Goal: Transaction & Acquisition: Obtain resource

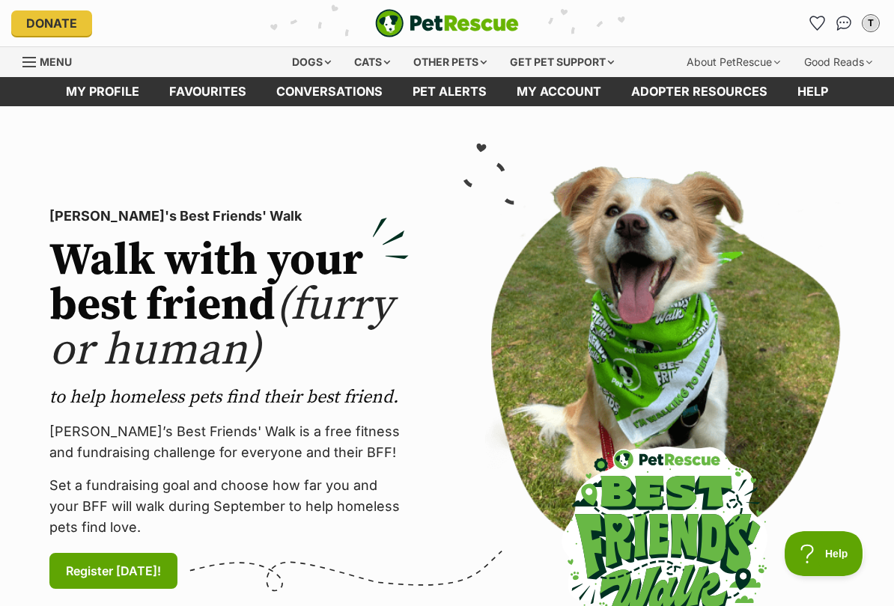
click at [234, 88] on link "Favourites" at bounding box center [207, 91] width 107 height 29
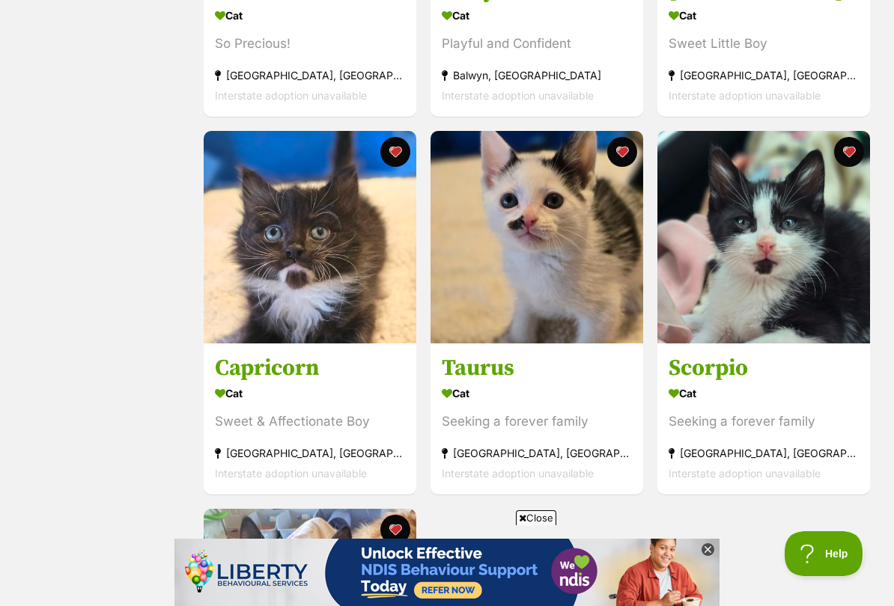
scroll to position [931, 0]
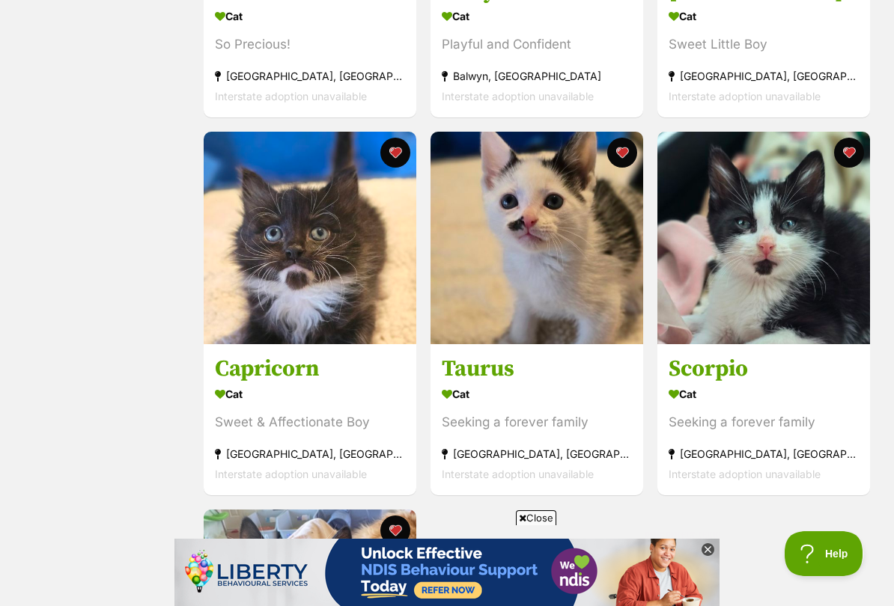
click at [798, 287] on img at bounding box center [763, 238] width 213 height 213
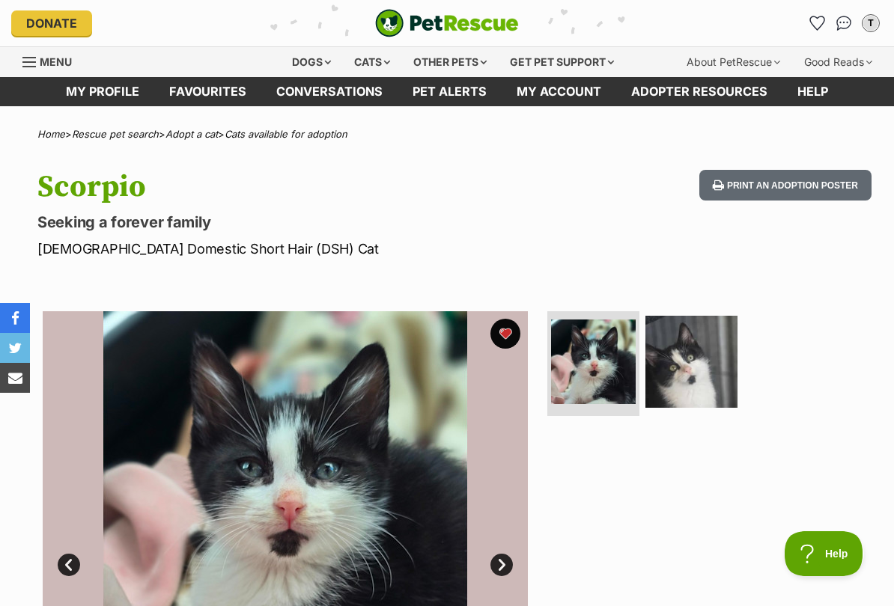
click at [237, 94] on link "Favourites" at bounding box center [207, 91] width 107 height 29
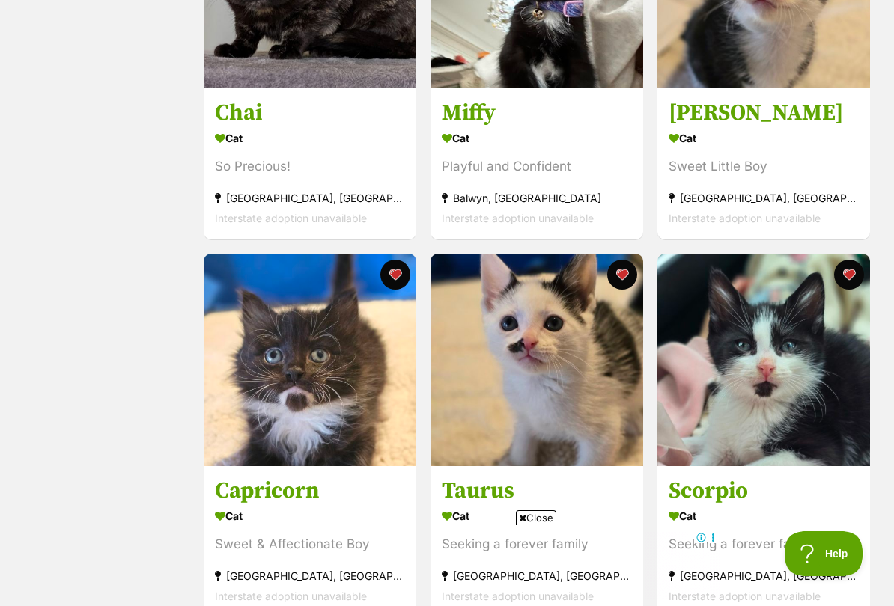
click at [346, 346] on img at bounding box center [310, 360] width 213 height 213
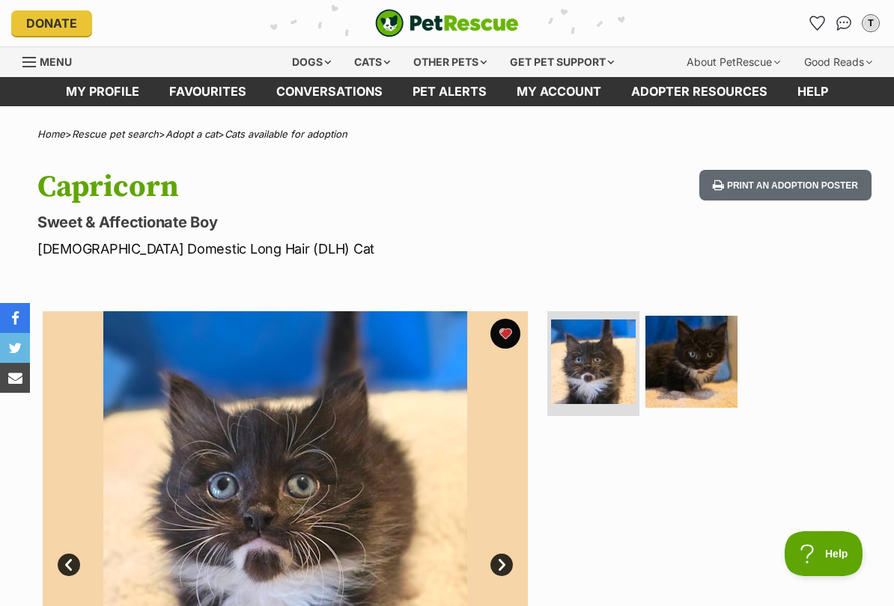
click at [219, 94] on link "Favourites" at bounding box center [207, 91] width 107 height 29
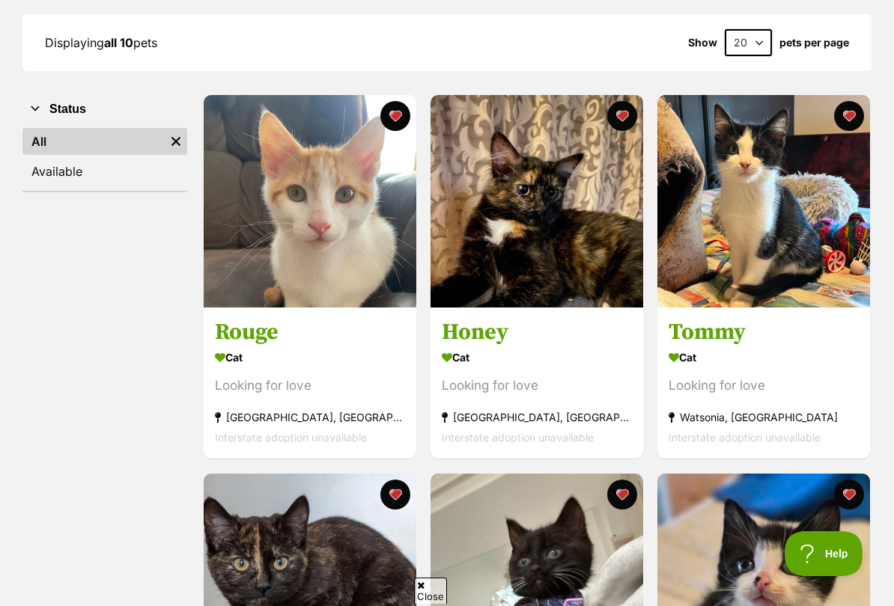
click at [820, 251] on img at bounding box center [763, 201] width 213 height 213
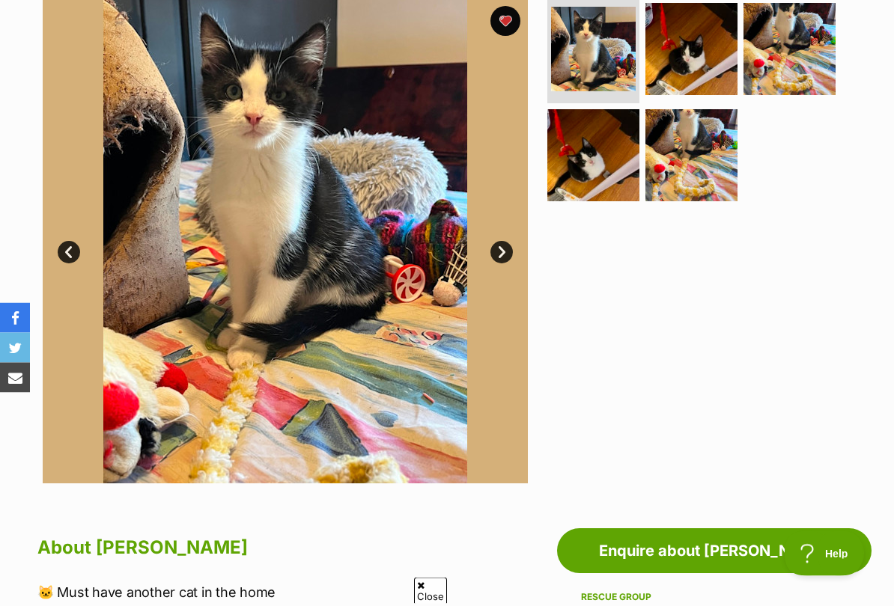
scroll to position [165, 0]
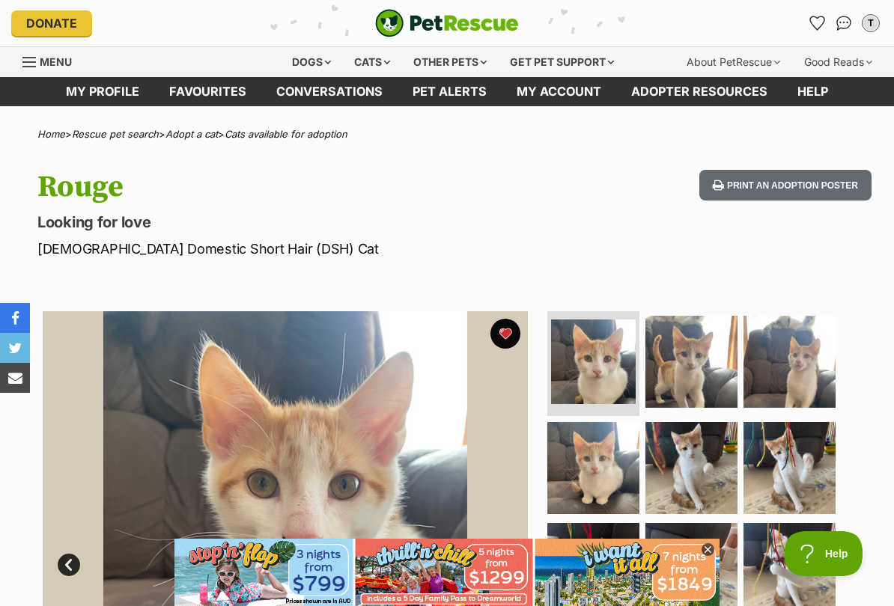
click at [222, 88] on link "Favourites" at bounding box center [207, 91] width 107 height 29
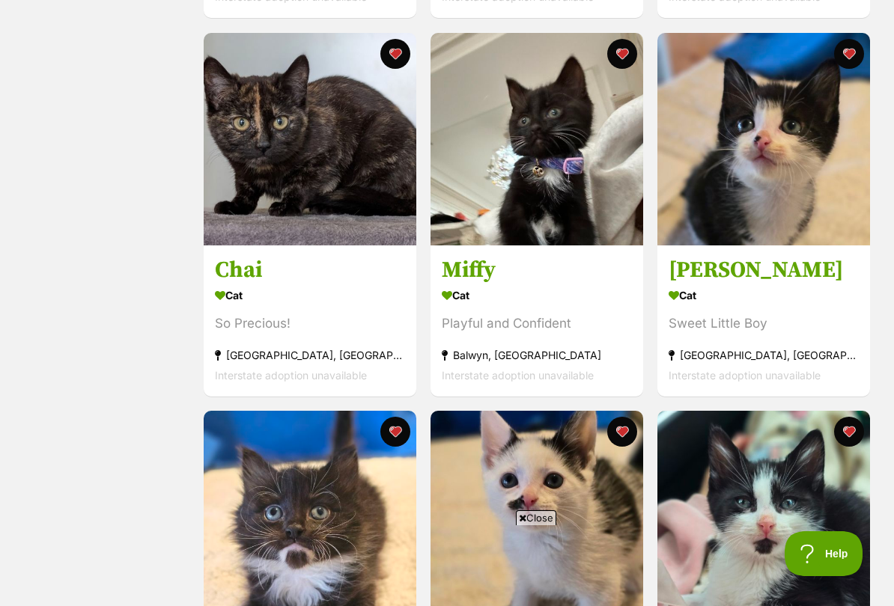
scroll to position [653, 0]
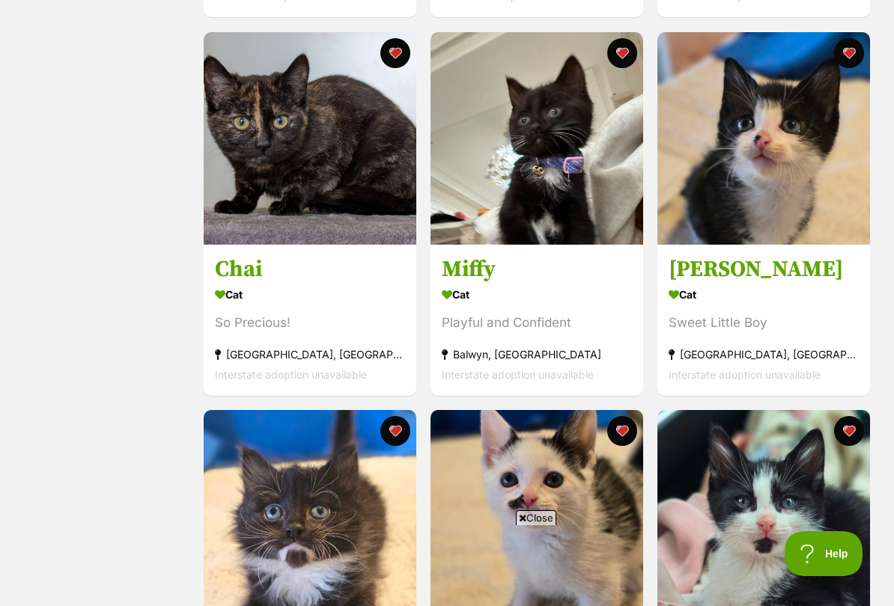
click at [825, 204] on img at bounding box center [763, 138] width 213 height 213
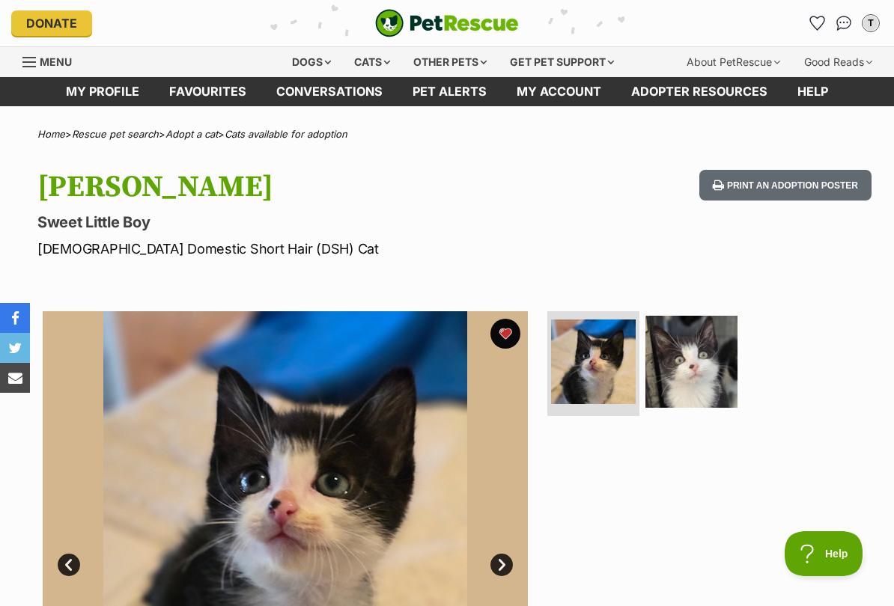
click at [219, 82] on link "Favourites" at bounding box center [207, 91] width 107 height 29
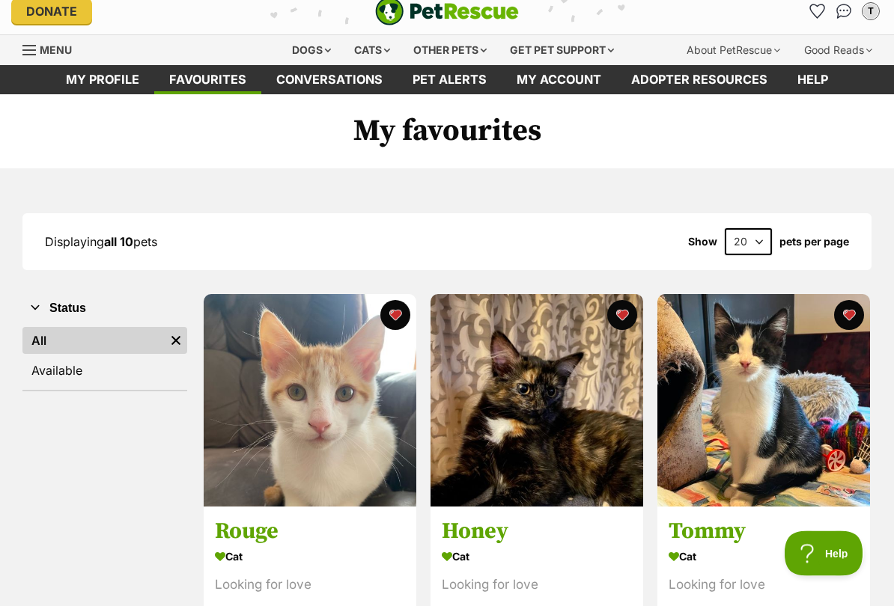
scroll to position [12, 0]
click at [367, 55] on div "Cats" at bounding box center [372, 50] width 57 height 30
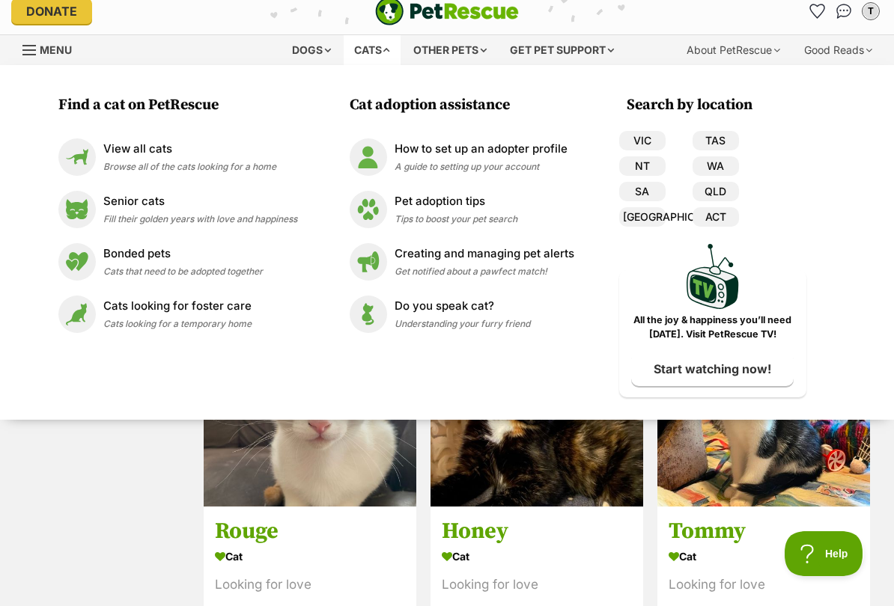
click at [103, 158] on div "View all cats Browse all of the cats looking for a home" at bounding box center [189, 157] width 173 height 32
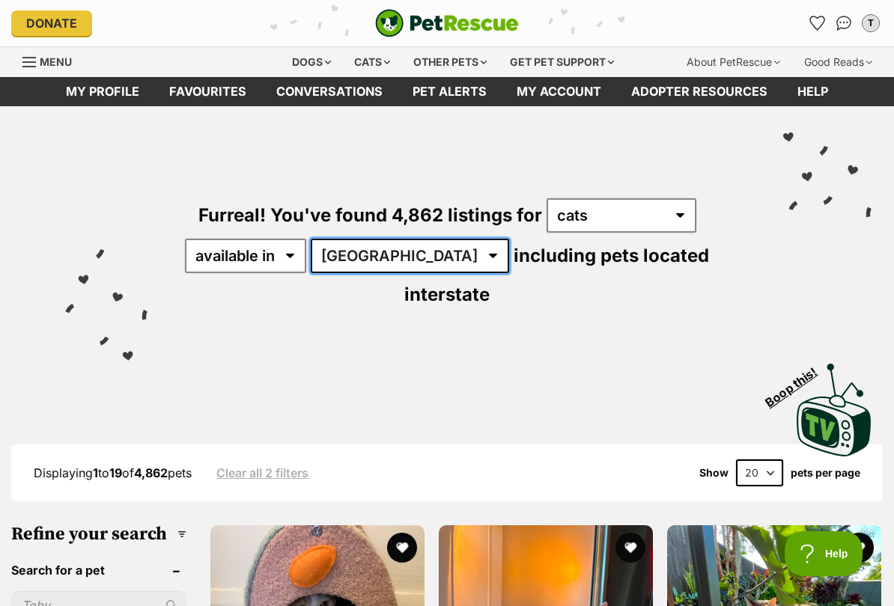
click at [391, 246] on select "Australia ACT NSW NT QLD SA TAS VIC WA" at bounding box center [410, 256] width 198 height 34
select select "VIC"
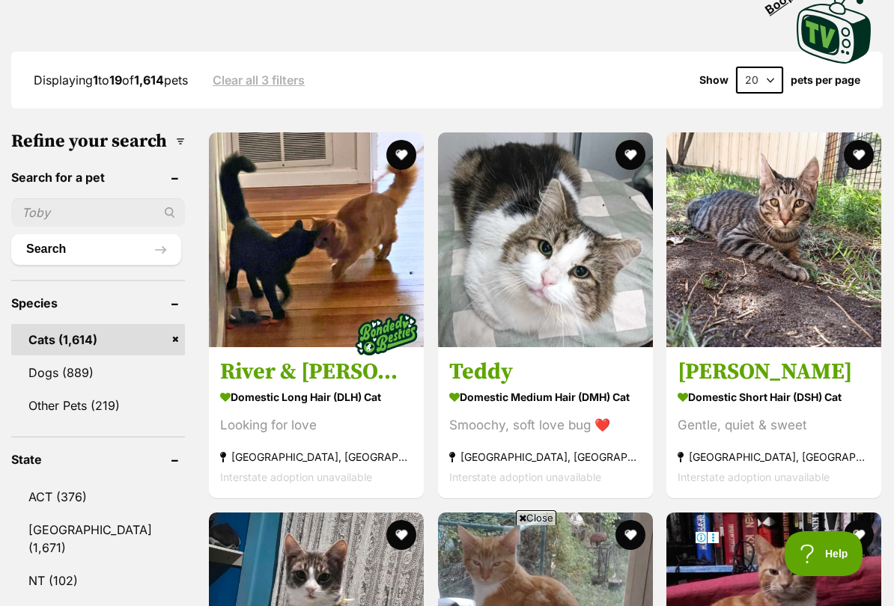
click at [582, 222] on img at bounding box center [545, 239] width 215 height 215
